Goal: Communication & Community: Participate in discussion

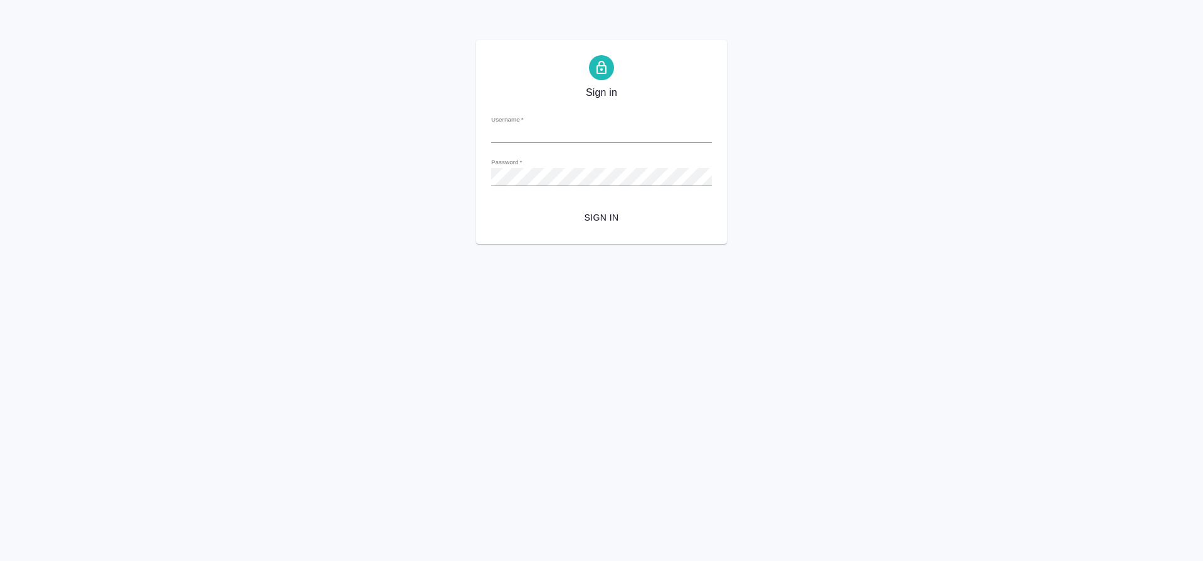
type input "s.gumyonnyy@awatera.com"
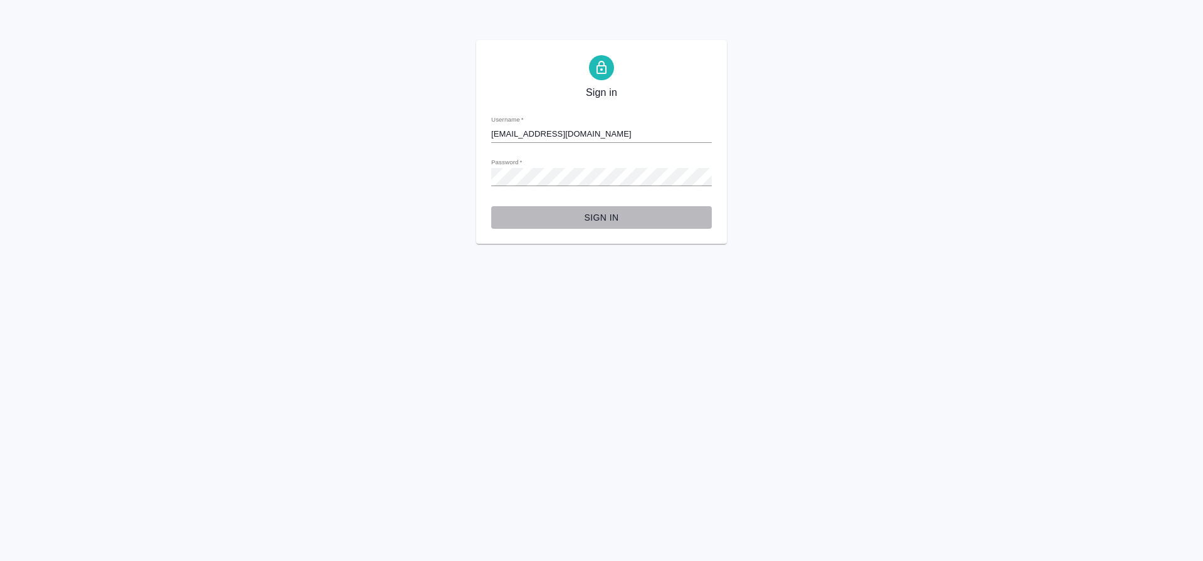
click at [608, 216] on span "Sign in" at bounding box center [601, 218] width 200 height 16
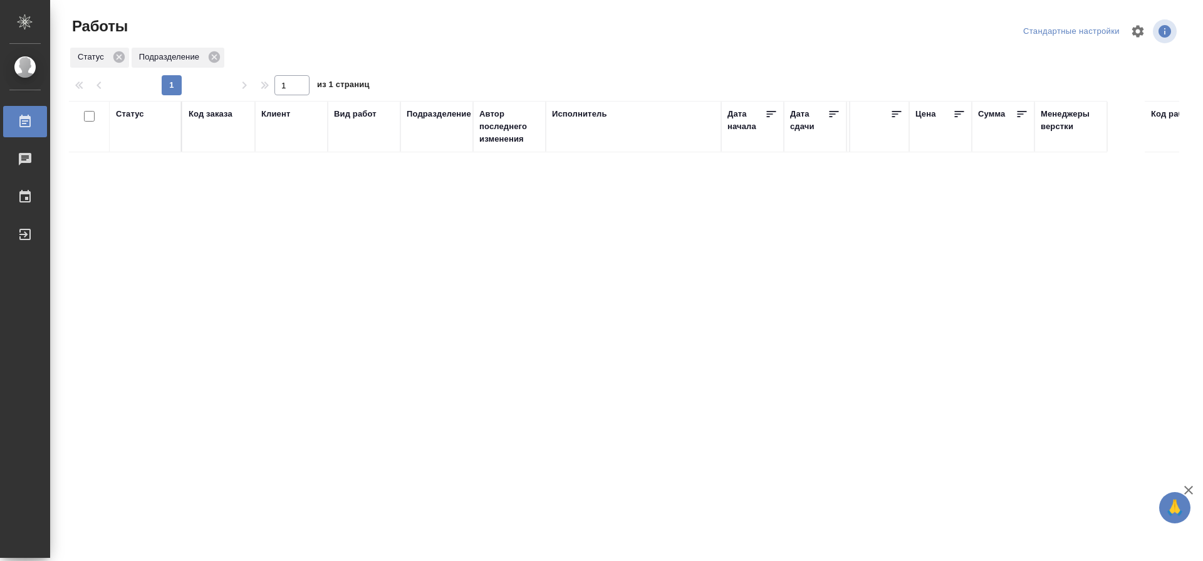
click at [583, 112] on div "Исполнитель" at bounding box center [579, 114] width 55 height 13
click at [602, 169] on div at bounding box center [633, 164] width 163 height 18
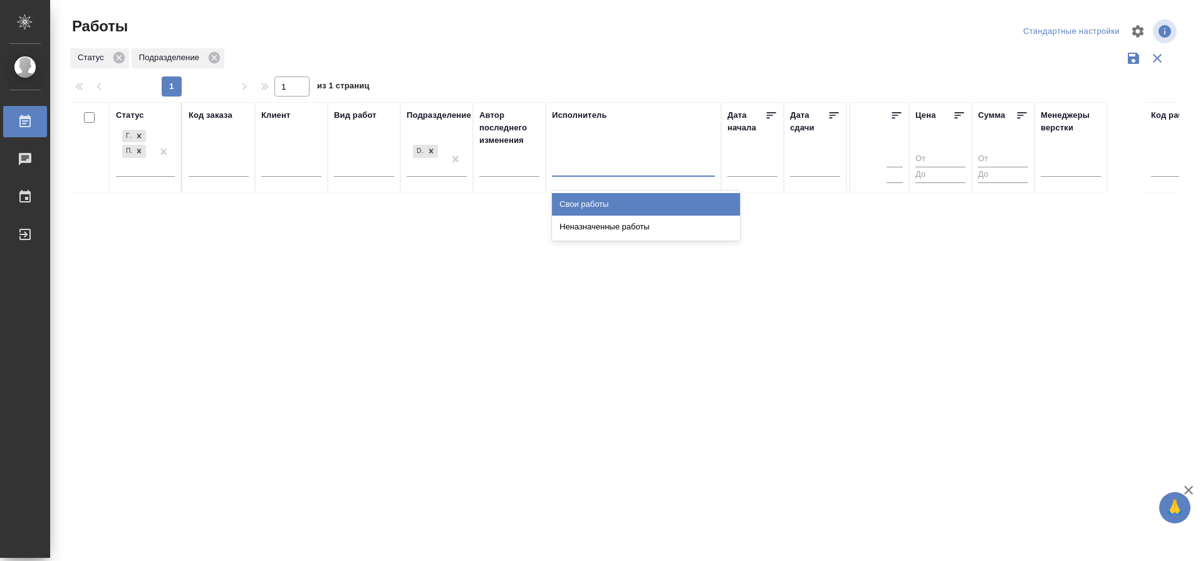
click at [574, 202] on div "Свои работы" at bounding box center [646, 204] width 188 height 23
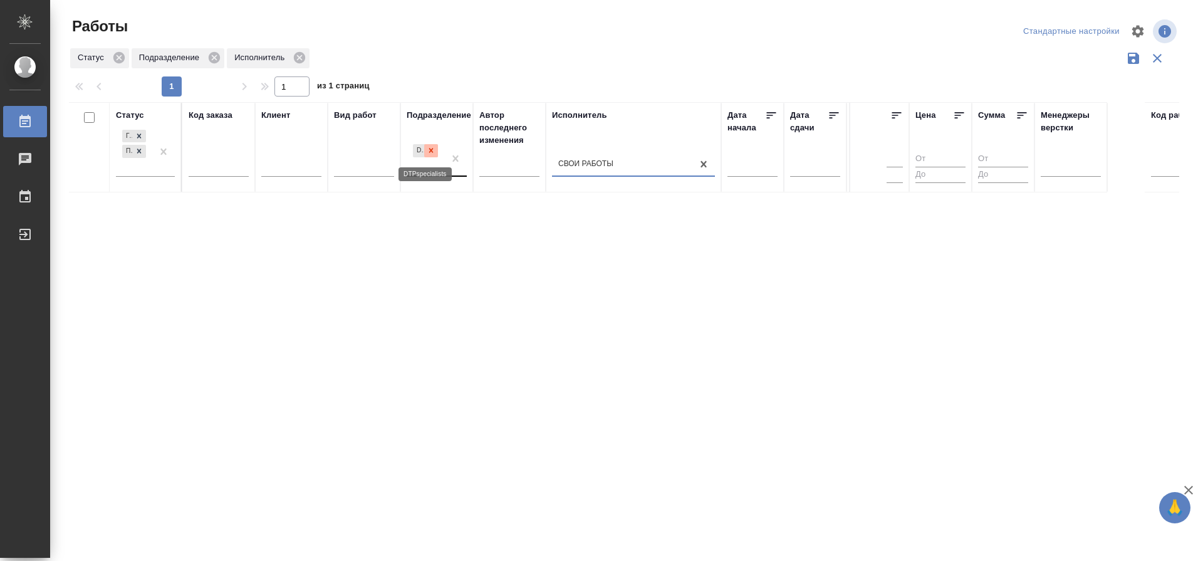
click at [434, 152] on icon at bounding box center [431, 150] width 9 height 9
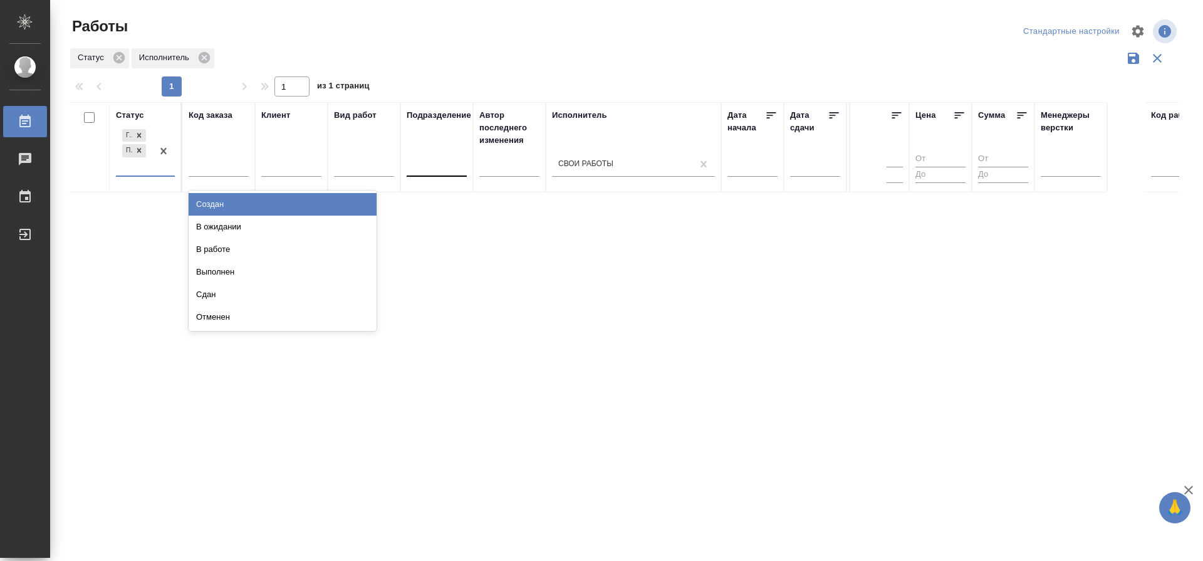
click at [137, 172] on div "Готов к работе Подбор" at bounding box center [134, 151] width 36 height 49
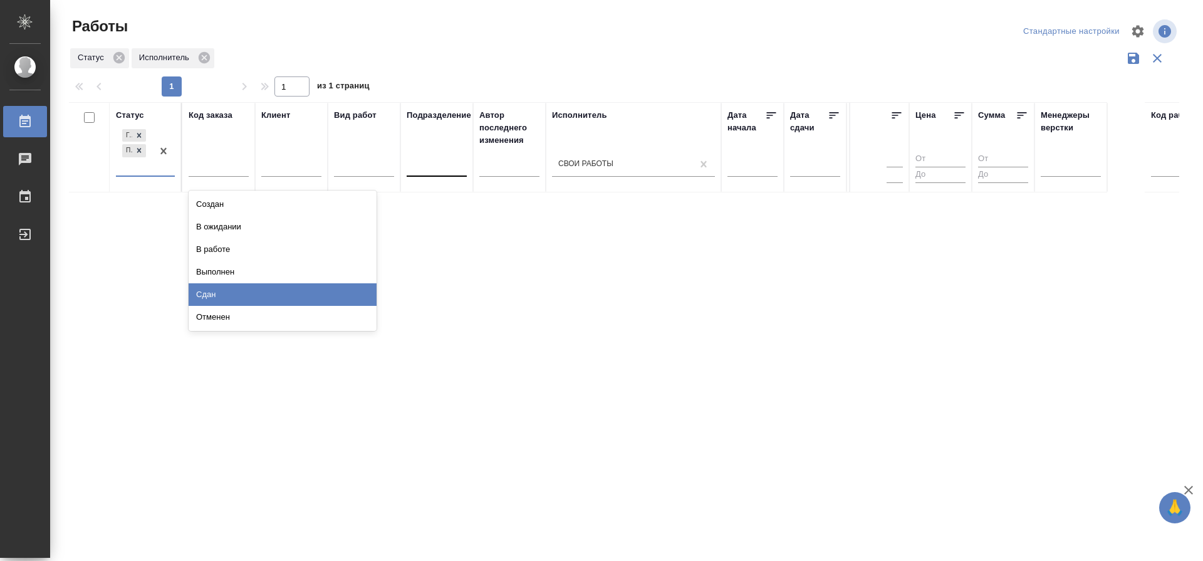
click at [335, 291] on div "Сдан" at bounding box center [283, 294] width 188 height 23
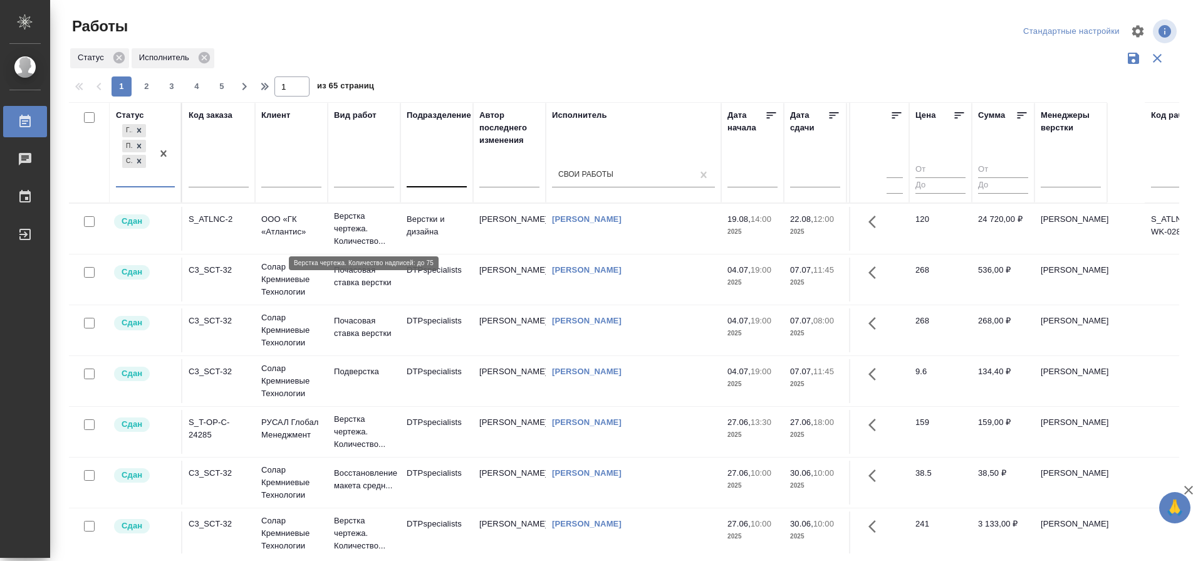
click at [355, 221] on p "Верстка чертежа. Количество..." at bounding box center [364, 229] width 60 height 38
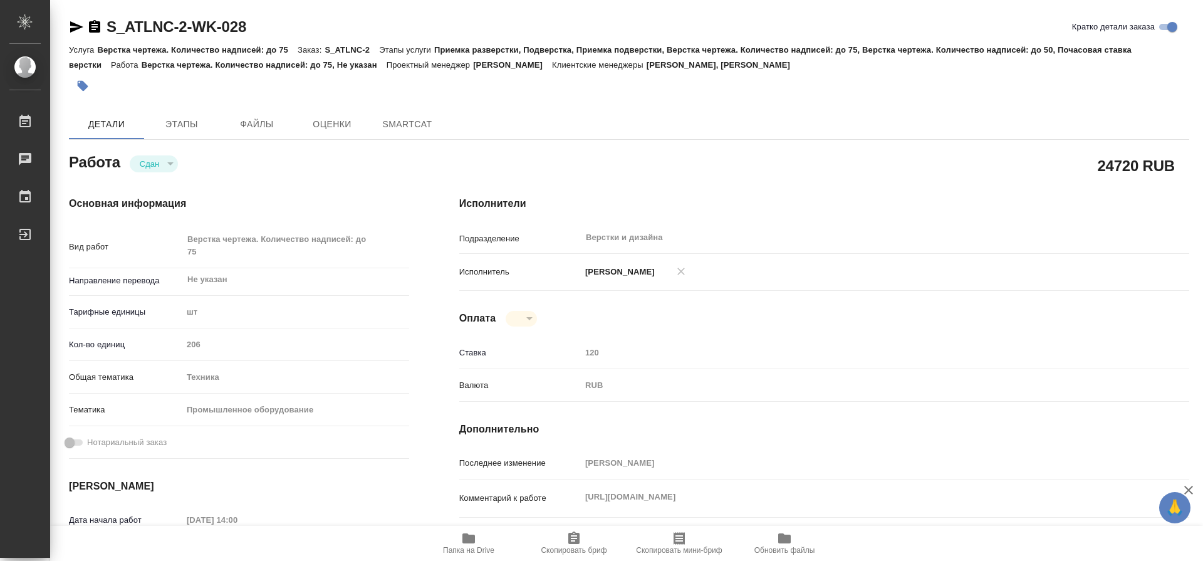
type textarea "x"
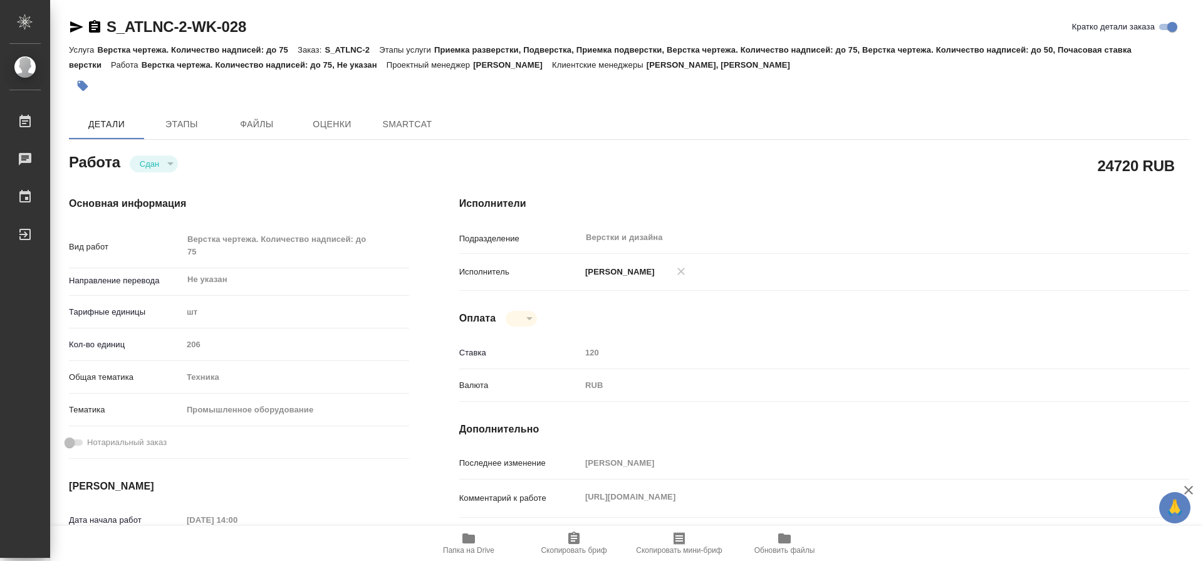
type textarea "x"
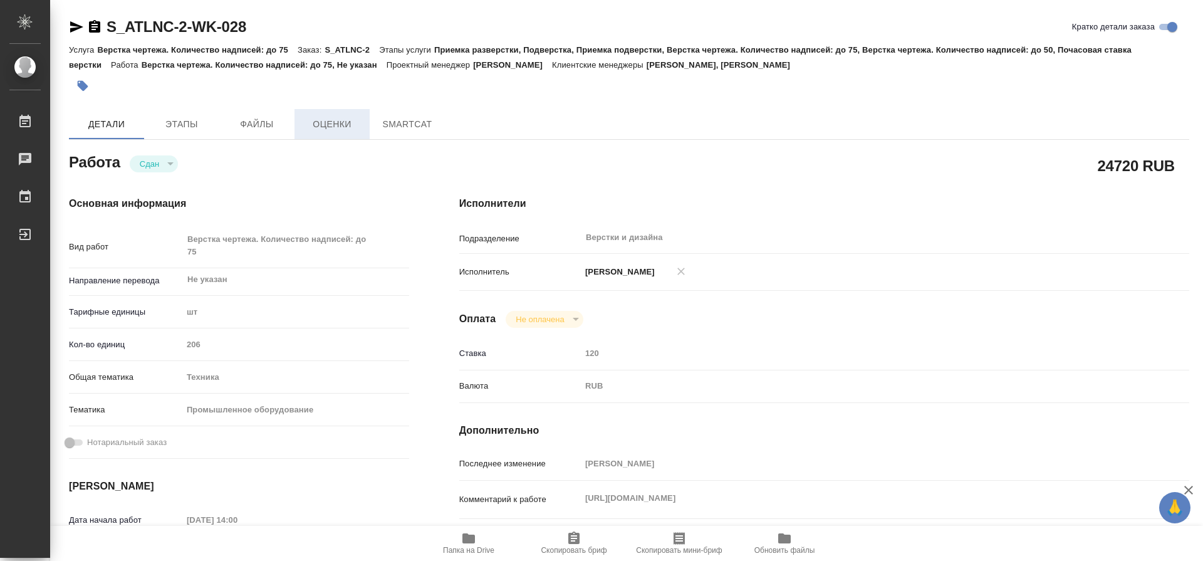
type textarea "x"
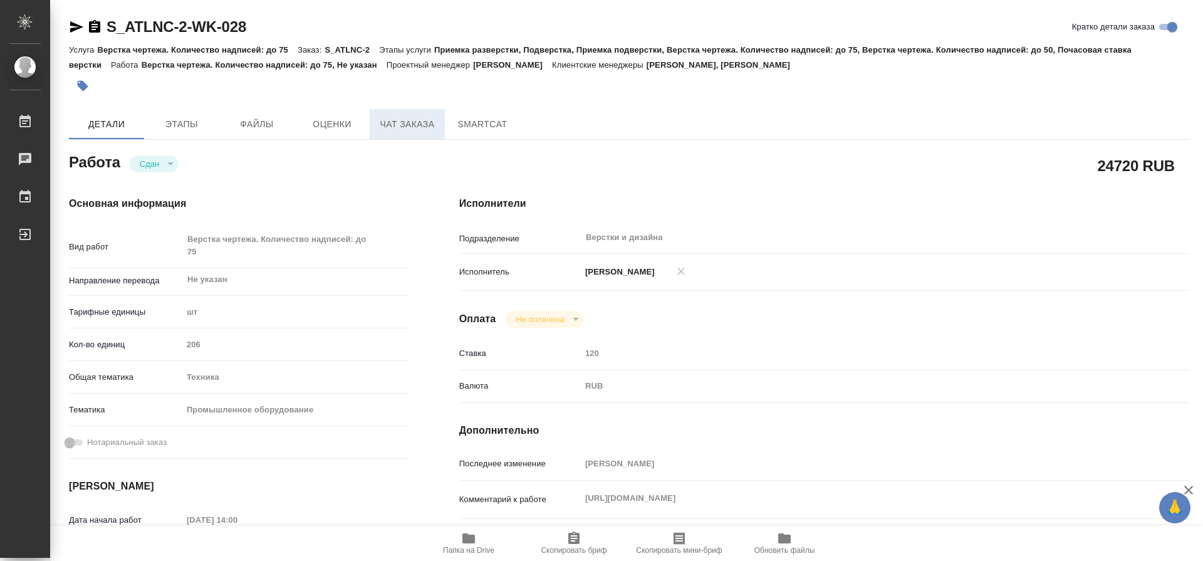
click at [405, 123] on span "Чат заказа" at bounding box center [407, 125] width 60 height 16
type textarea "x"
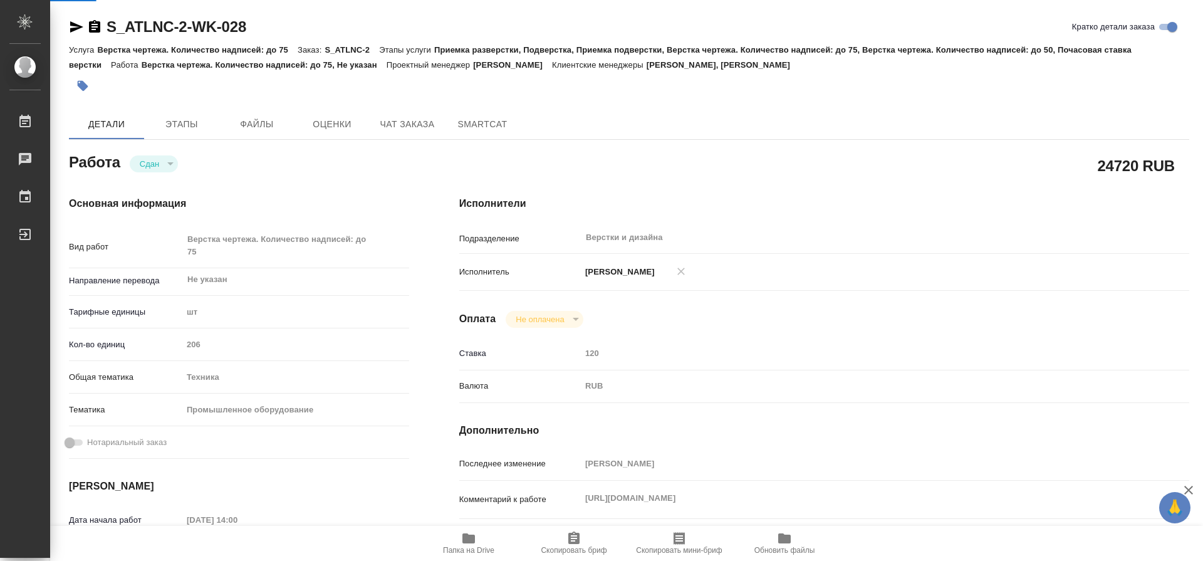
type textarea "x"
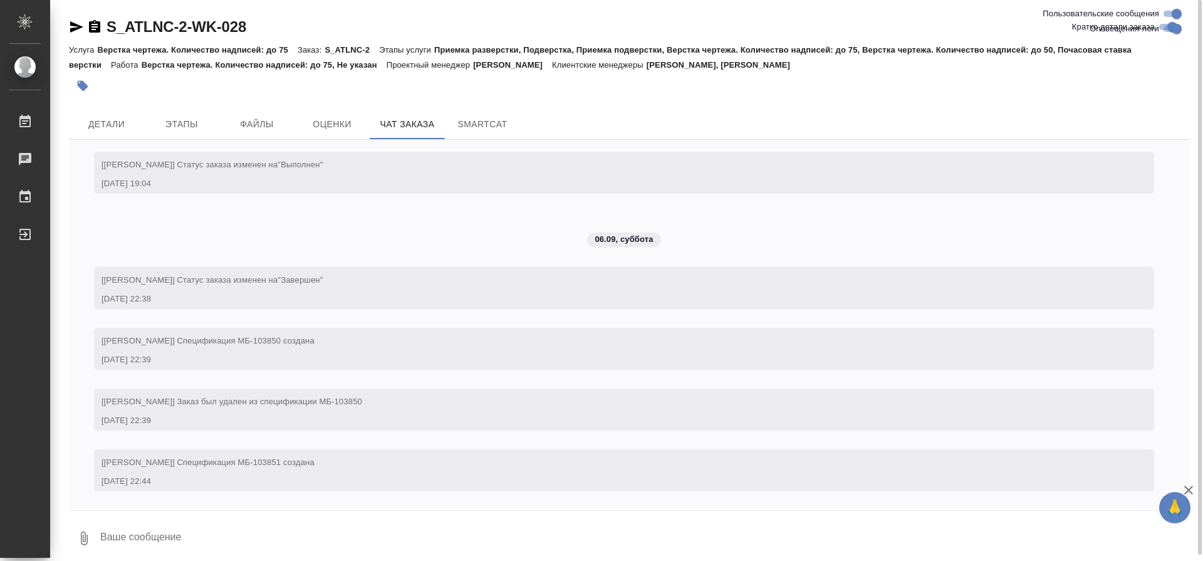
scroll to position [28934, 0]
